Goal: Task Accomplishment & Management: Manage account settings

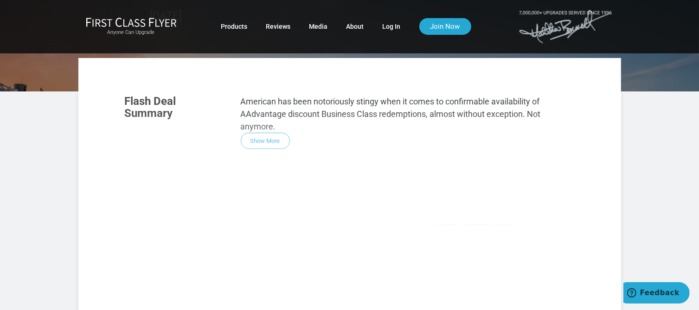
scroll to position [46, 0]
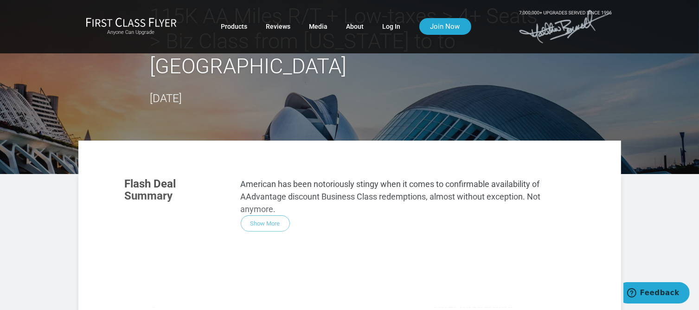
click at [273, 194] on div "Flash Deal Summary American has been notoriously stingy when it comes to confir…" at bounding box center [349, 294] width 468 height 253
click at [273, 202] on div "Flash Deal Summary American has been notoriously stingy when it comes to confir…" at bounding box center [349, 294] width 468 height 253
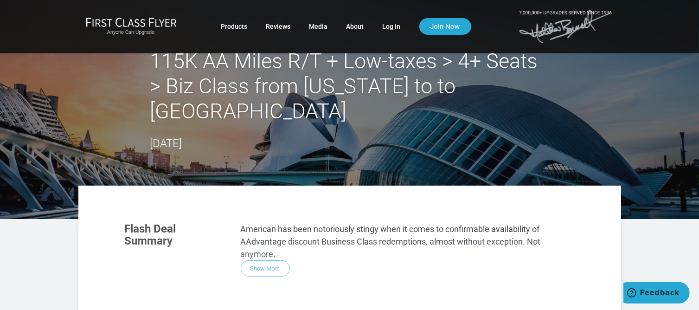
scroll to position [0, 0]
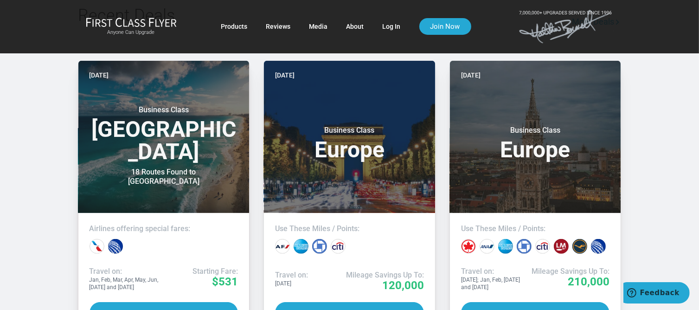
scroll to position [753, 0]
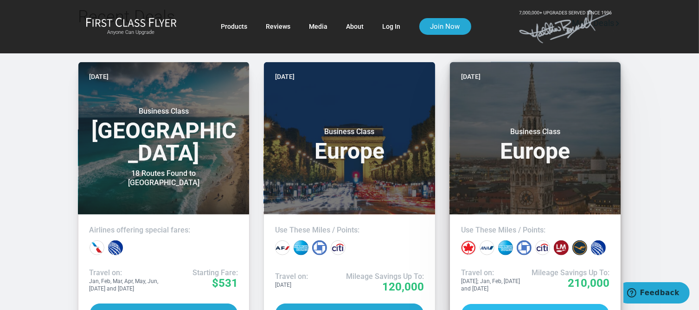
click at [560, 304] on button "Deal Details" at bounding box center [535, 315] width 149 height 22
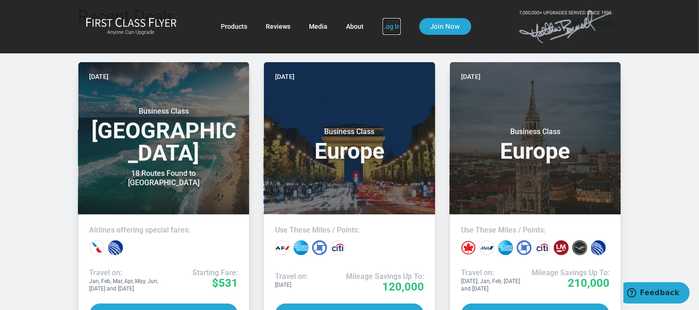
click at [385, 29] on link "Log In" at bounding box center [392, 26] width 18 height 17
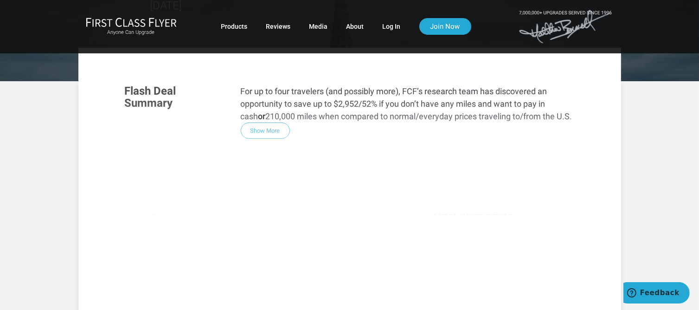
scroll to position [46, 0]
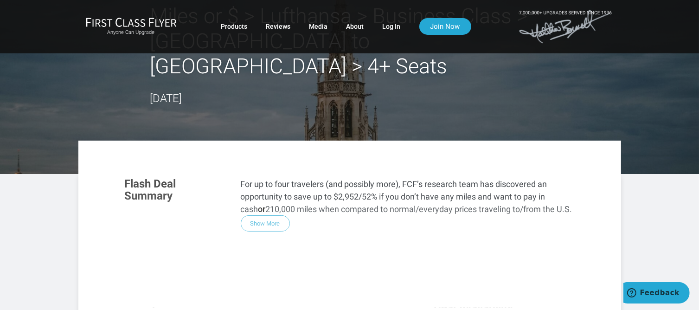
click at [270, 196] on div "Flash Deal Summary For up to four travelers (and possibly more), FCF’s research…" at bounding box center [349, 294] width 468 height 253
click at [383, 198] on div "Flash Deal Summary For up to four travelers (and possibly more), FCF’s research…" at bounding box center [349, 294] width 468 height 253
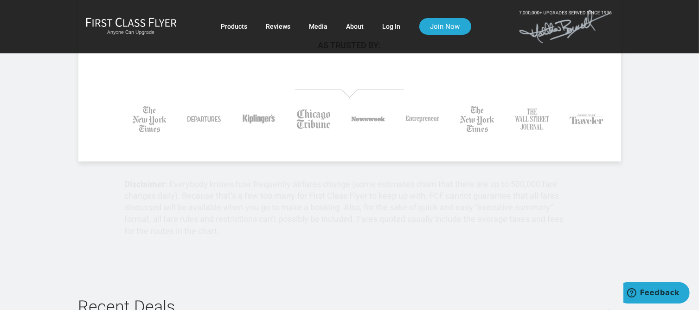
scroll to position [464, 0]
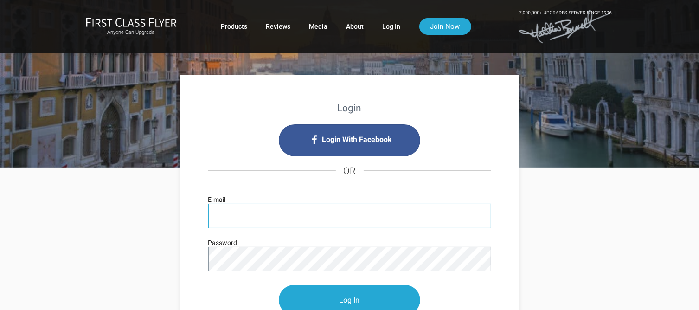
click at [280, 214] on input "E-mail" at bounding box center [349, 216] width 283 height 25
type input "mrroblesfl@yahoo.com"
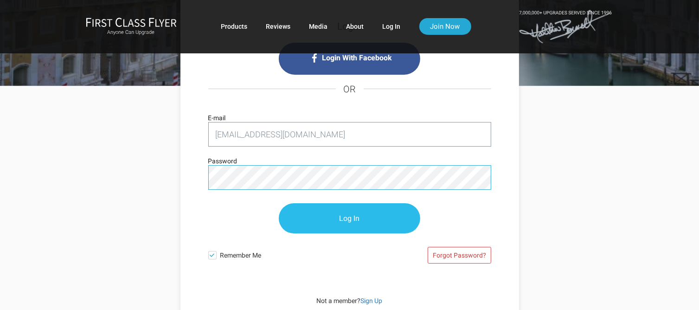
scroll to position [93, 0]
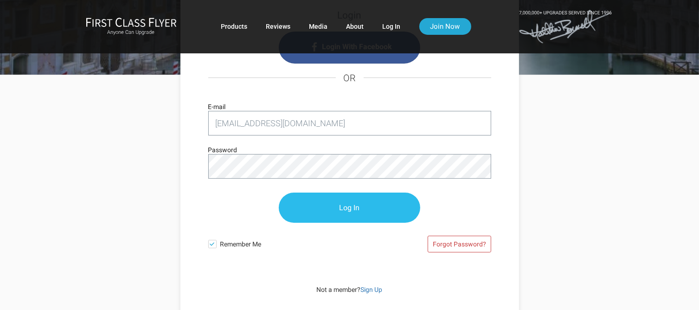
click at [348, 206] on input "Log In" at bounding box center [349, 207] width 141 height 30
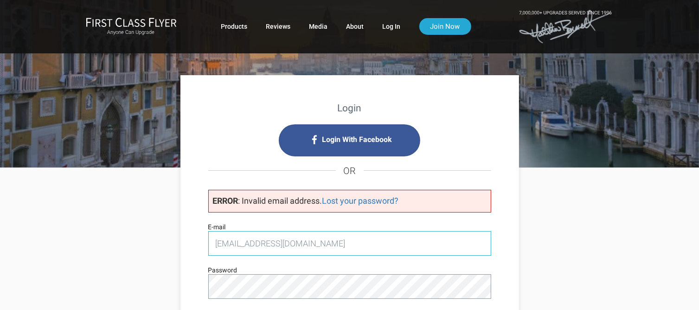
click at [384, 241] on input "mrroblesfl@yahoo.com" at bounding box center [349, 243] width 283 height 25
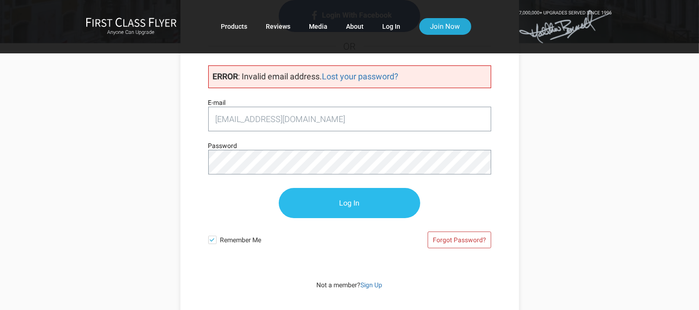
scroll to position [139, 0]
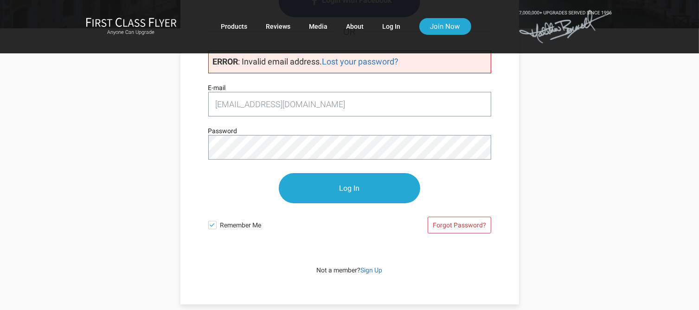
click at [214, 226] on span at bounding box center [212, 225] width 8 height 8
click at [0, 0] on input "Remember Me" at bounding box center [0, 0] width 0 height 0
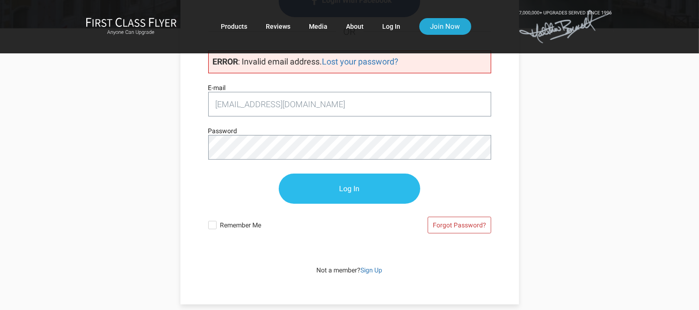
click at [344, 189] on input "Log In" at bounding box center [349, 188] width 141 height 30
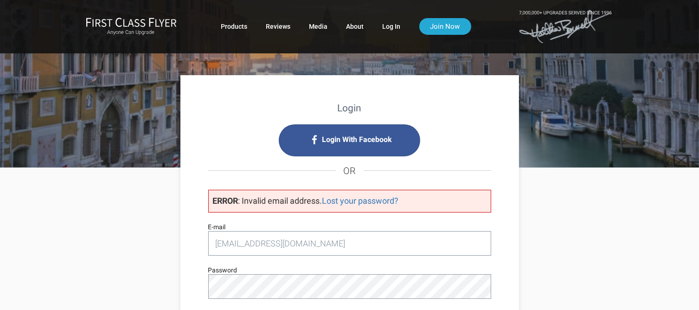
scroll to position [46, 0]
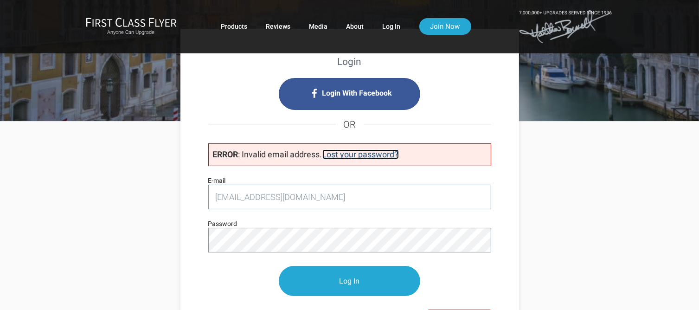
click at [366, 156] on link "Lost your password?" at bounding box center [360, 154] width 77 height 10
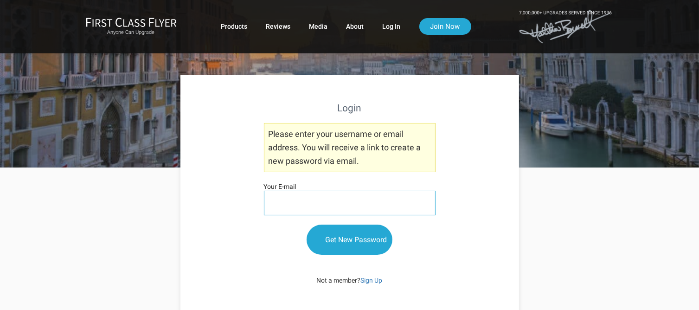
click at [332, 200] on input "Your E-mail" at bounding box center [350, 203] width 172 height 25
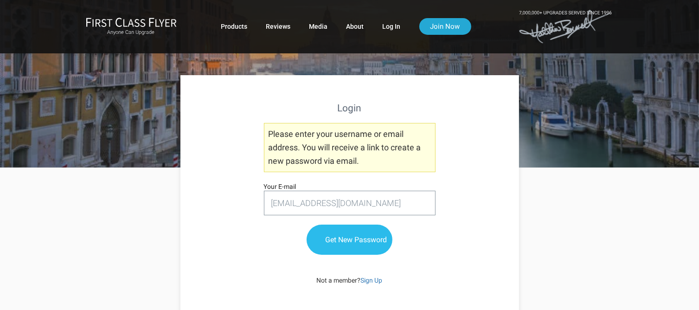
type input "[EMAIL_ADDRESS][DOMAIN_NAME]"
click at [371, 244] on input "Get New Password" at bounding box center [349, 240] width 86 height 30
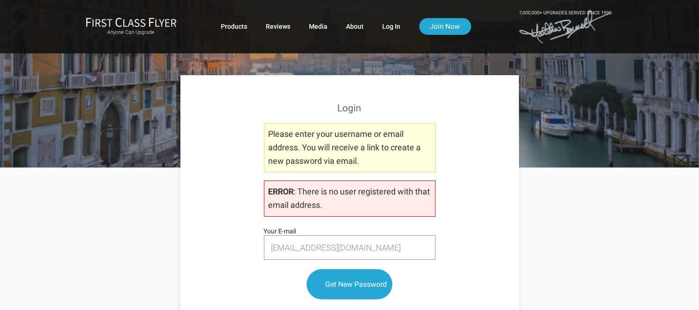
click at [401, 27] on ul "Products Reviews Media About Log In Join Now" at bounding box center [346, 26] width 250 height 17
click at [394, 28] on link "Log In" at bounding box center [392, 26] width 18 height 17
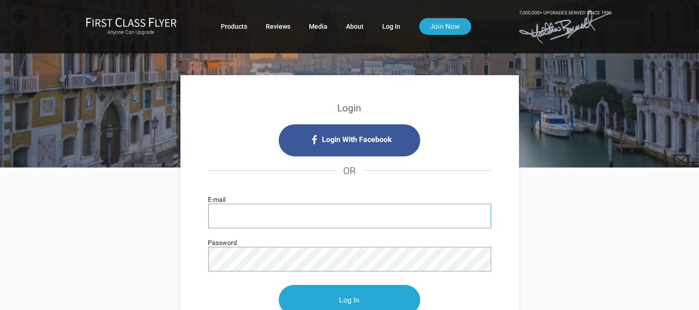
click at [279, 213] on input "E-mail" at bounding box center [349, 216] width 283 height 25
type input "[EMAIL_ADDRESS][DOMAIN_NAME]"
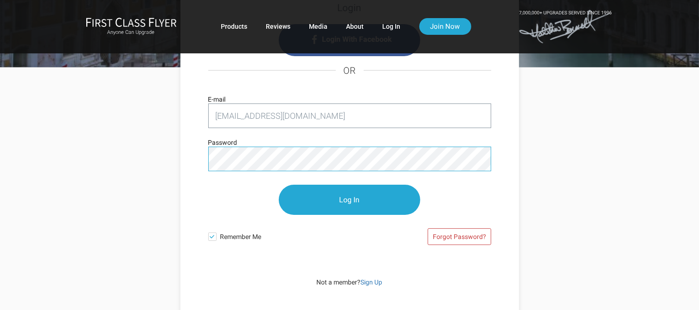
scroll to position [139, 0]
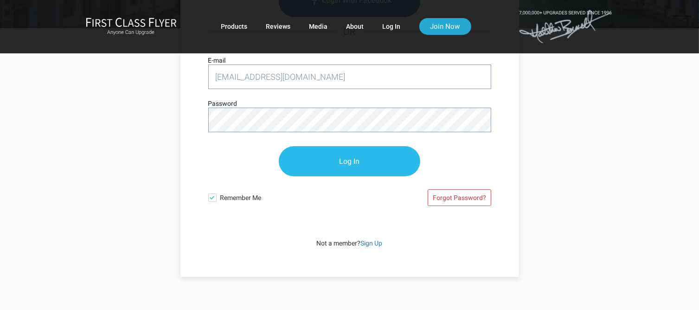
click at [380, 163] on input "Log In" at bounding box center [349, 161] width 141 height 30
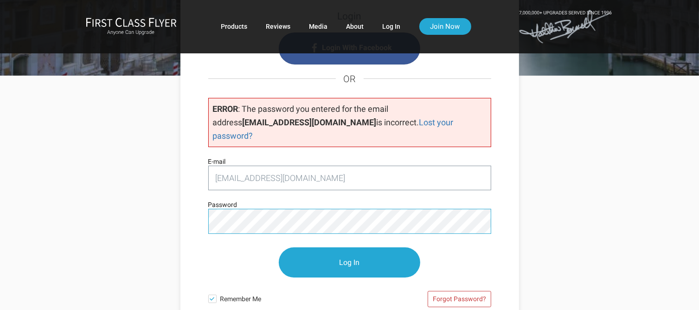
scroll to position [94, 0]
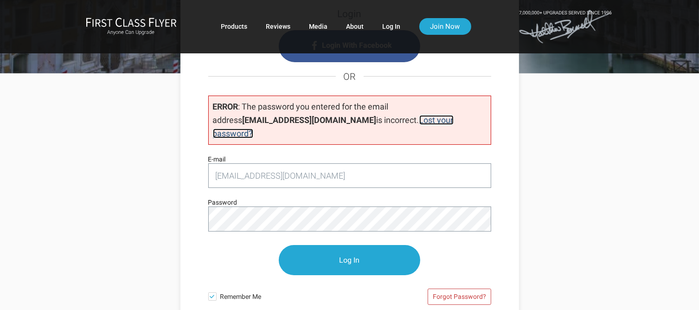
click at [417, 121] on link "Lost your password?" at bounding box center [333, 126] width 241 height 23
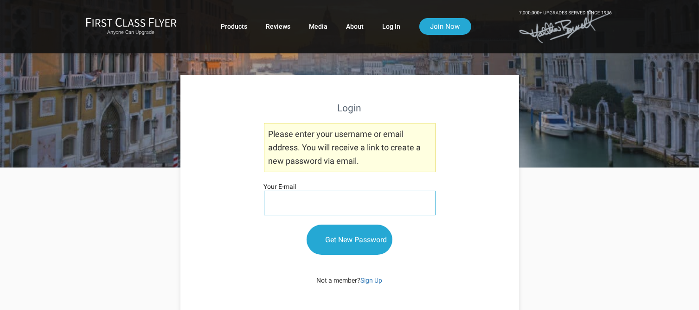
click at [302, 202] on input "Your E-mail" at bounding box center [350, 203] width 172 height 25
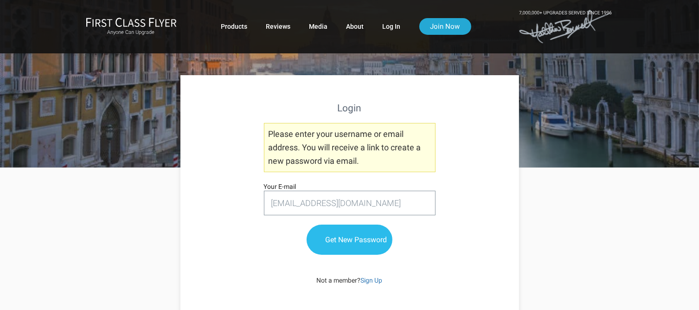
type input "janetmangual@yahoo.com"
click at [341, 244] on input "Get New Password" at bounding box center [349, 240] width 86 height 30
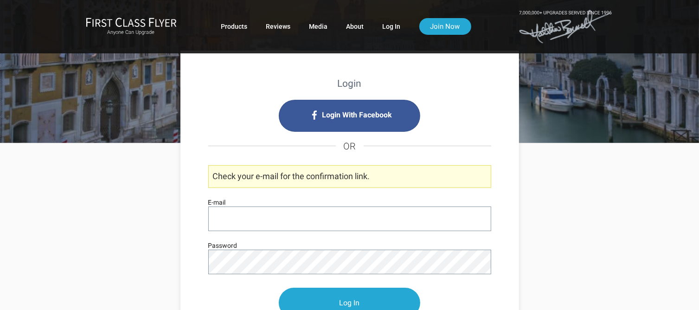
scroll to position [46, 0]
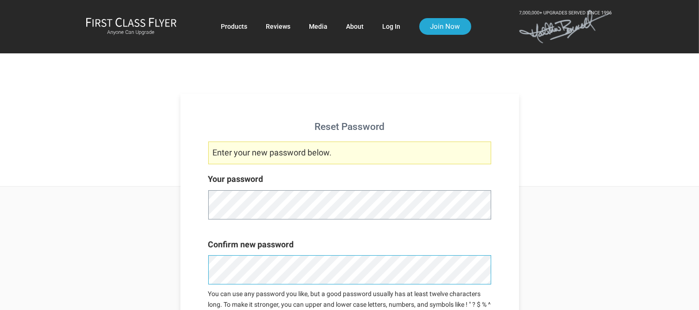
scroll to position [93, 0]
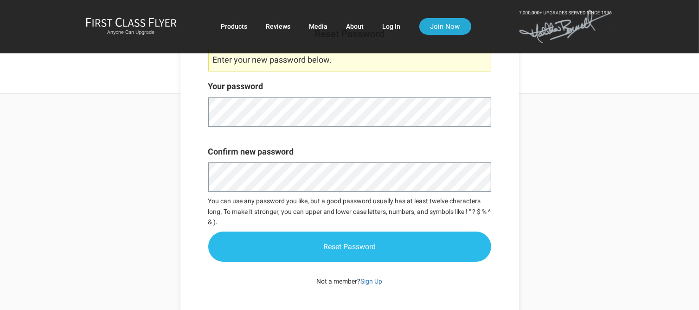
click at [367, 240] on input "Reset Password" at bounding box center [349, 246] width 283 height 30
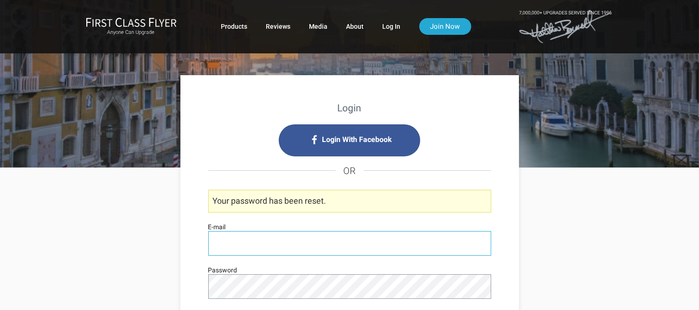
click at [315, 234] on input "E-mail" at bounding box center [349, 243] width 283 height 25
type input "[EMAIL_ADDRESS][DOMAIN_NAME]"
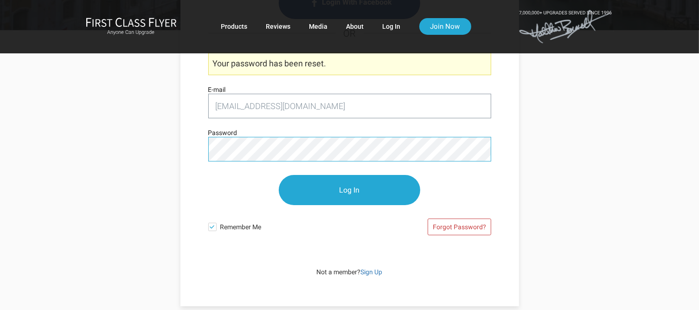
scroll to position [139, 0]
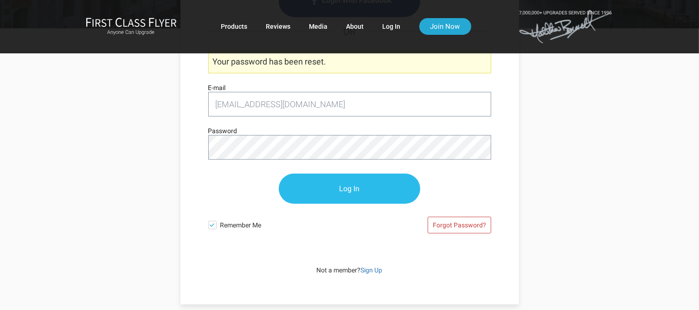
click at [363, 191] on input "Log In" at bounding box center [349, 188] width 141 height 30
